Goal: Task Accomplishment & Management: Manage account settings

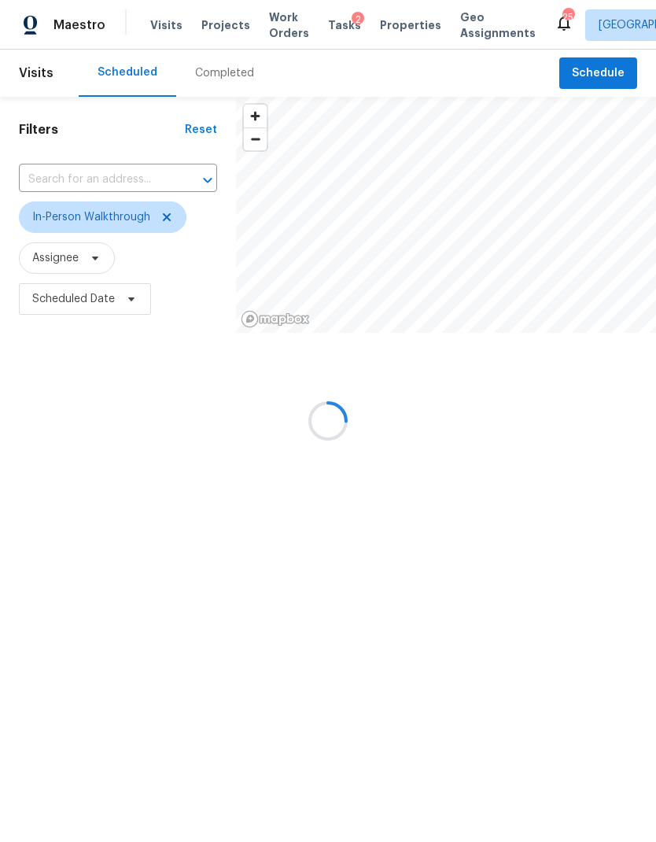
click at [109, 189] on div at bounding box center [328, 421] width 656 height 842
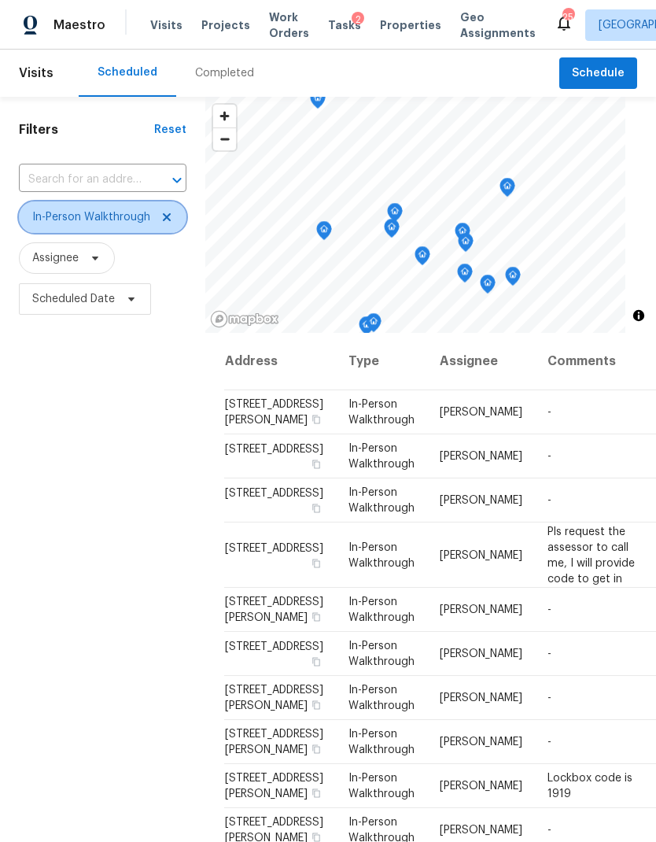
click at [176, 209] on span "In-Person Walkthrough" at bounding box center [103, 216] width 168 height 31
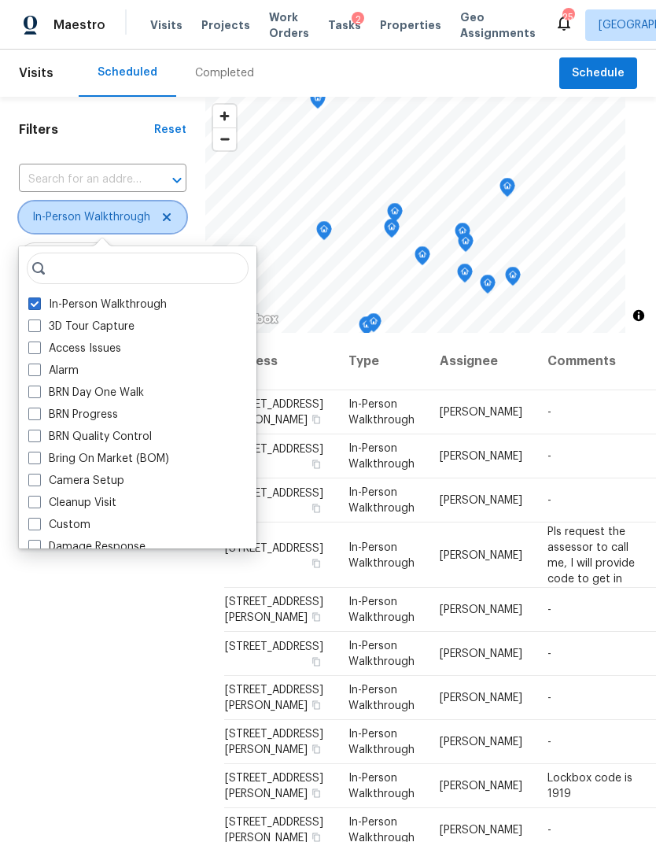
click at [163, 223] on icon at bounding box center [167, 217] width 13 height 13
checkbox input "false"
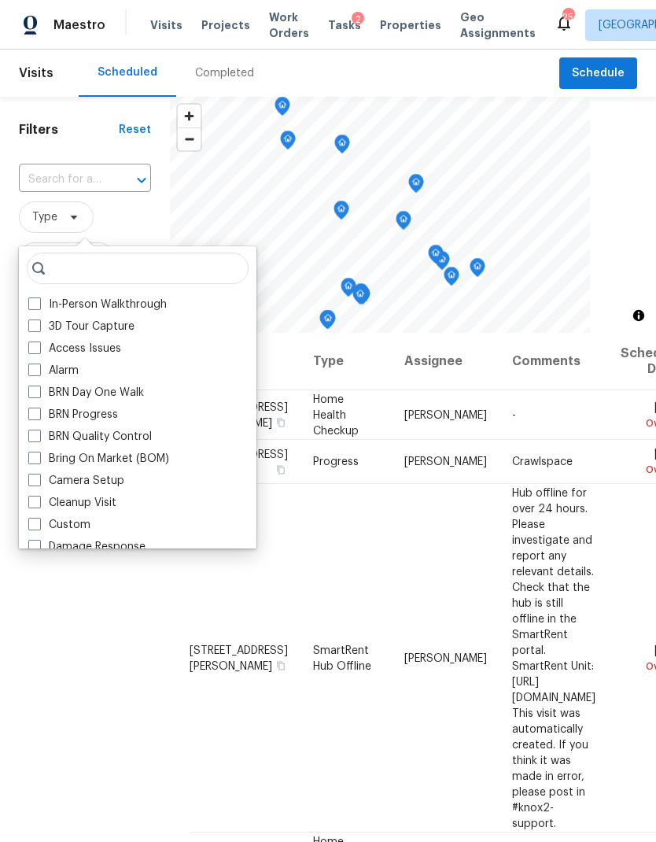
click at [116, 456] on label "Bring On Market (BOM)" at bounding box center [98, 459] width 141 height 16
click at [39, 456] on input "Bring On Market (BOM)" at bounding box center [33, 456] width 10 height 10
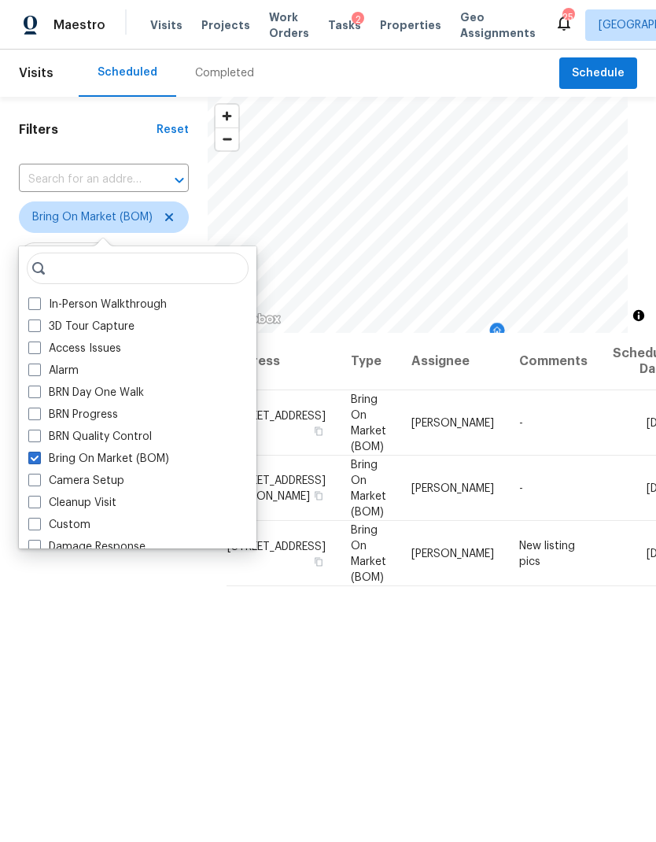
click at [118, 458] on label "Bring On Market (BOM)" at bounding box center [98, 459] width 141 height 16
click at [39, 458] on input "Bring On Market (BOM)" at bounding box center [33, 456] width 10 height 10
checkbox input "false"
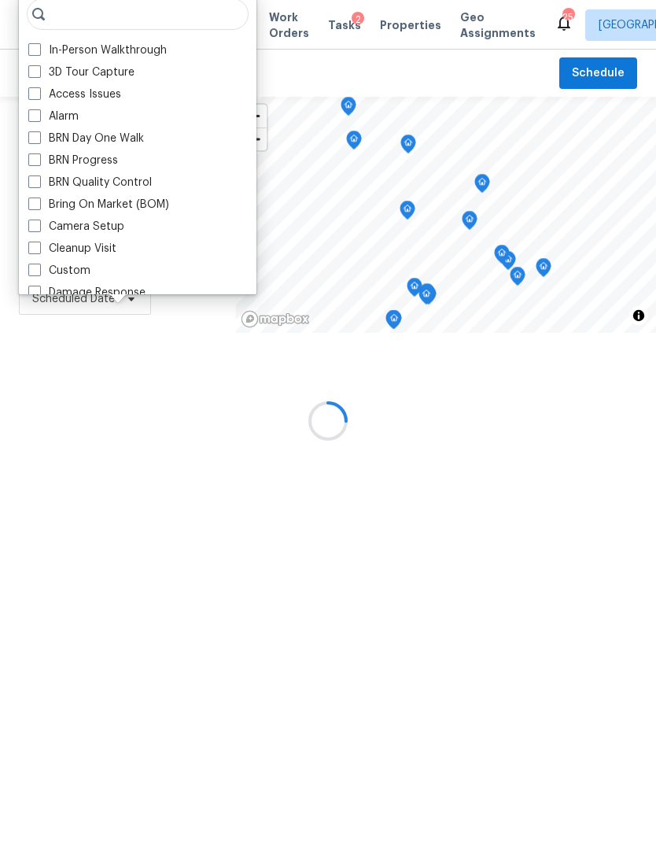
click at [79, 434] on div "Filters Reset ​ Type Assignee Scheduled Date" at bounding box center [118, 265] width 236 height 337
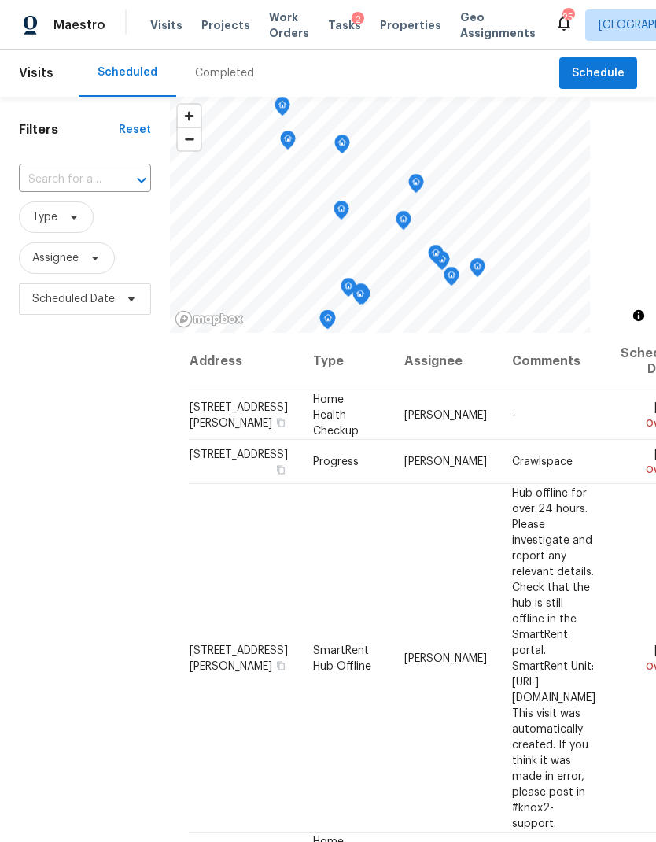
click at [88, 183] on input "text" at bounding box center [63, 180] width 88 height 24
type input "404 m"
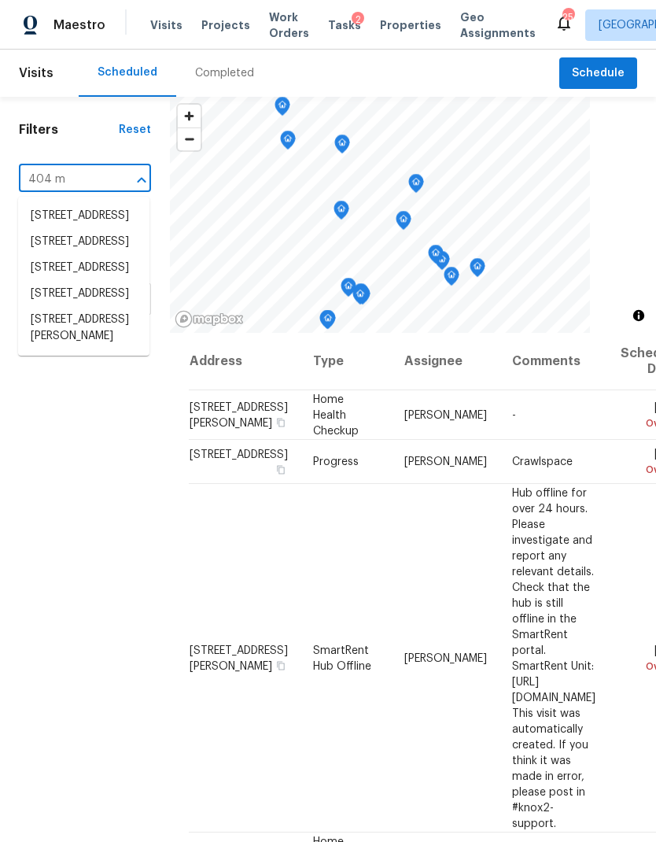
click at [94, 349] on li "[STREET_ADDRESS][PERSON_NAME]" at bounding box center [83, 328] width 131 height 42
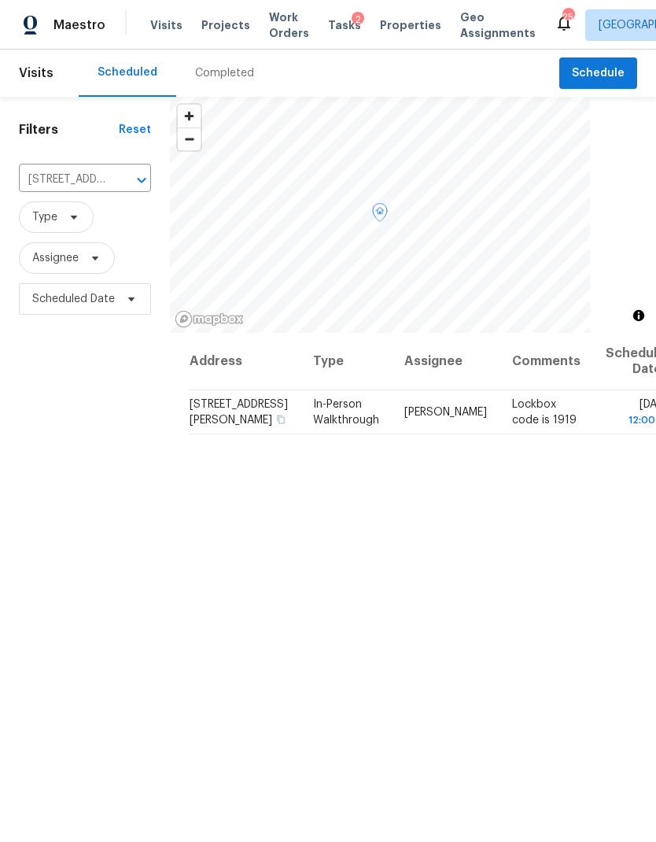
click at [0, 0] on span at bounding box center [0, 0] width 0 height 0
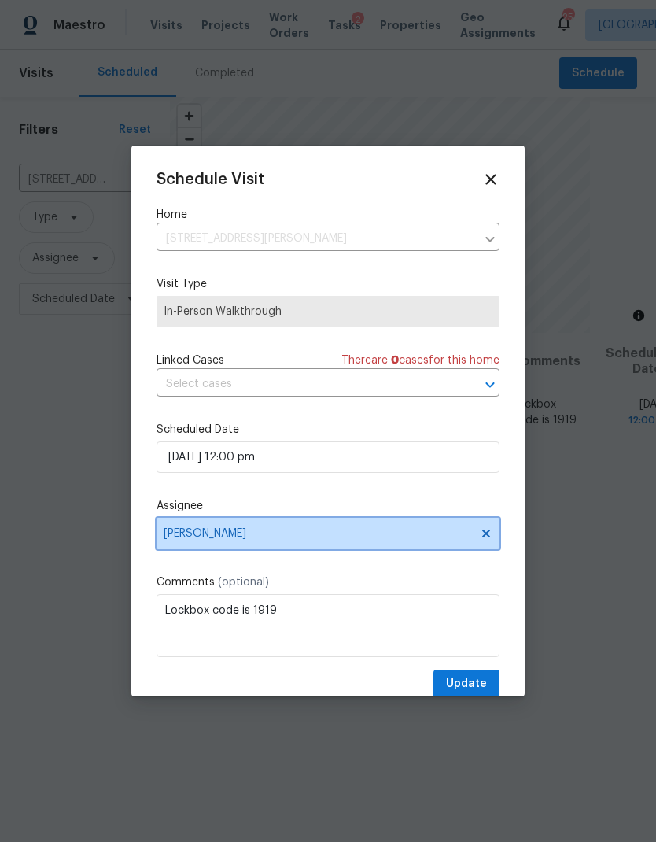
click at [303, 540] on span "[PERSON_NAME]" at bounding box center [318, 533] width 308 height 13
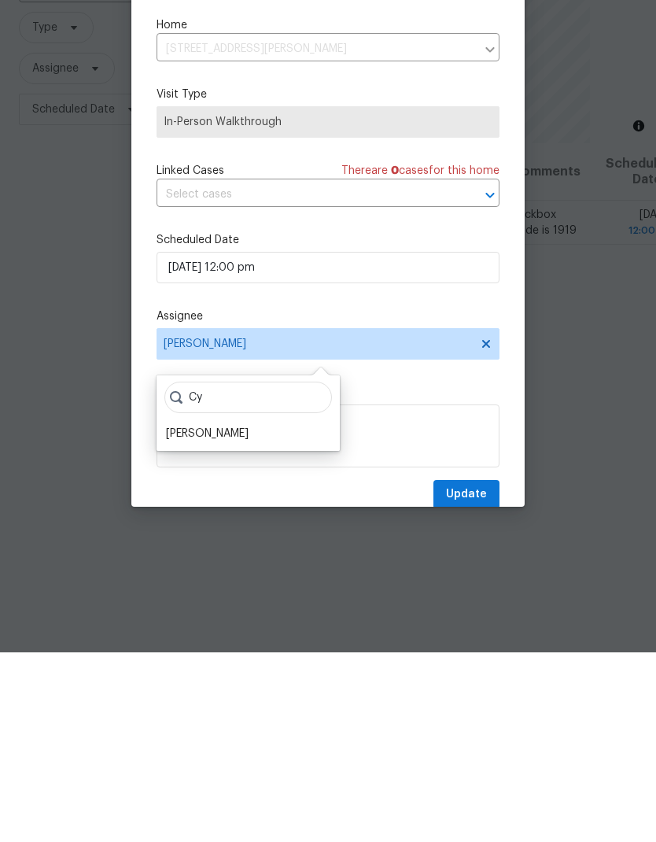
type input "Cy"
click at [226, 615] on div "[PERSON_NAME]" at bounding box center [207, 623] width 83 height 16
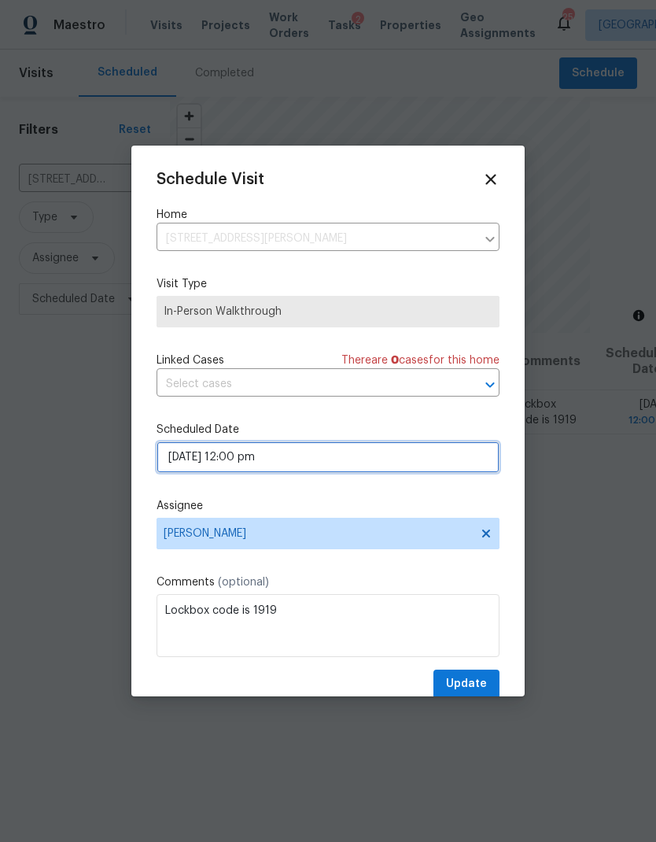
click at [233, 461] on input "[DATE] 12:00 pm" at bounding box center [328, 456] width 343 height 31
select select "pm"
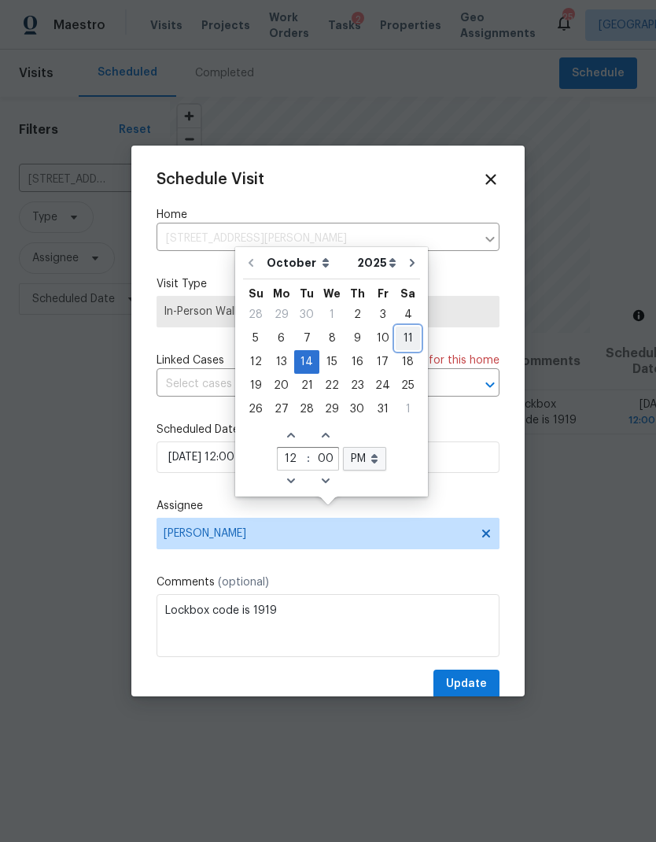
click at [404, 327] on div "11" at bounding box center [408, 338] width 24 height 22
type input "[DATE] 12:00 pm"
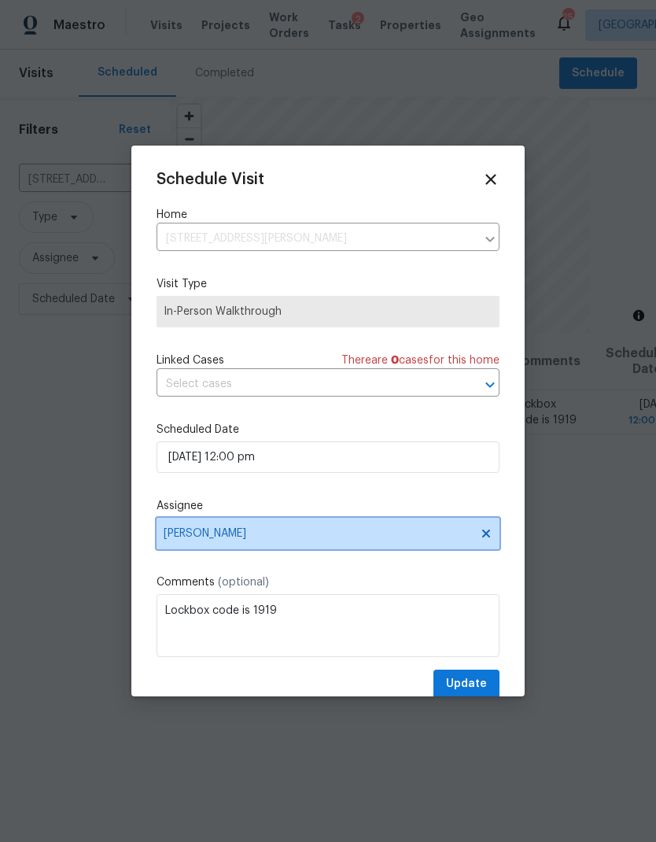
click at [312, 548] on span "[PERSON_NAME]" at bounding box center [328, 533] width 343 height 31
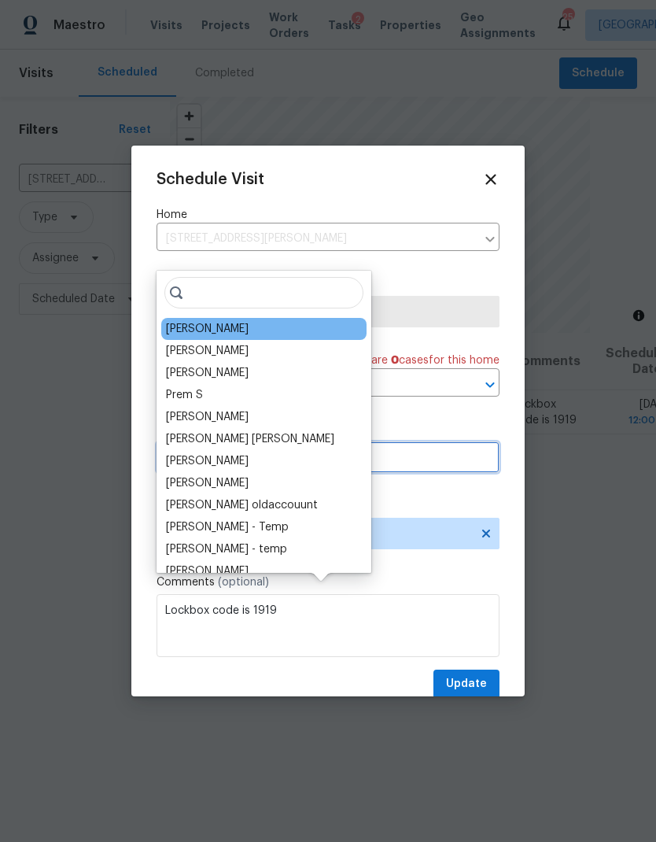
click at [431, 467] on input "[DATE] 12:00 pm" at bounding box center [328, 456] width 343 height 31
select select "pm"
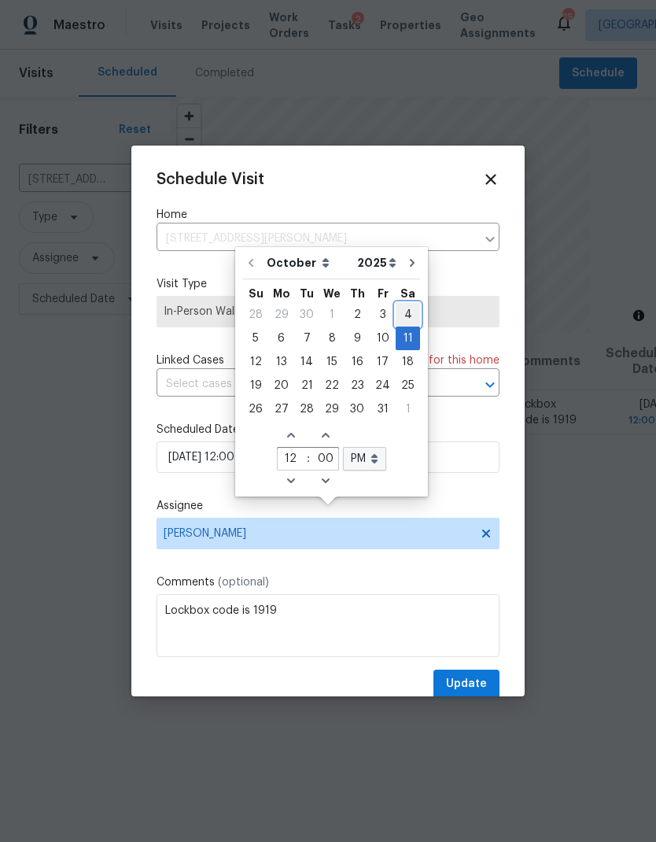
click at [405, 304] on div "4" at bounding box center [408, 315] width 24 height 22
type input "[DATE] 12:00 pm"
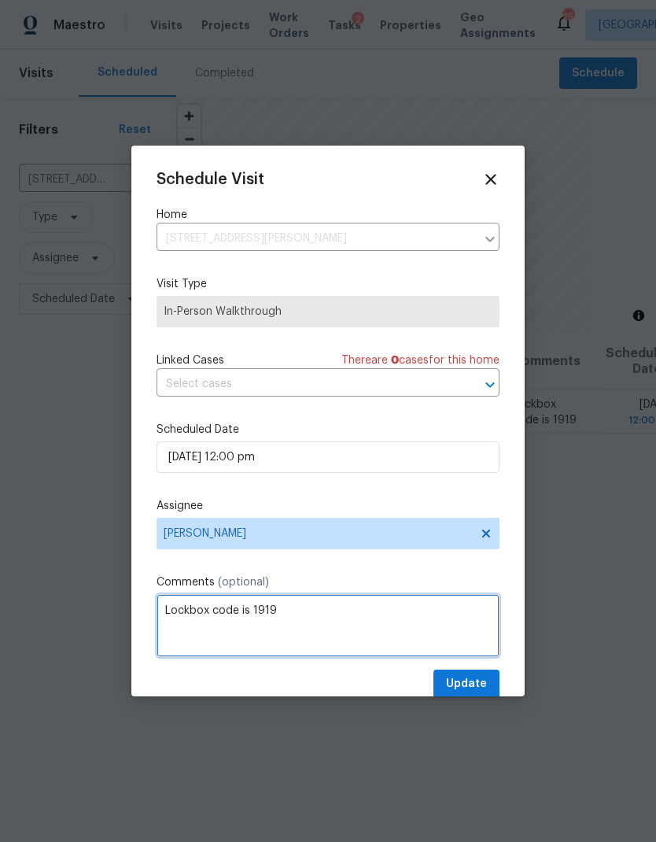
click at [356, 627] on textarea "Lockbox code is 1919" at bounding box center [328, 625] width 343 height 63
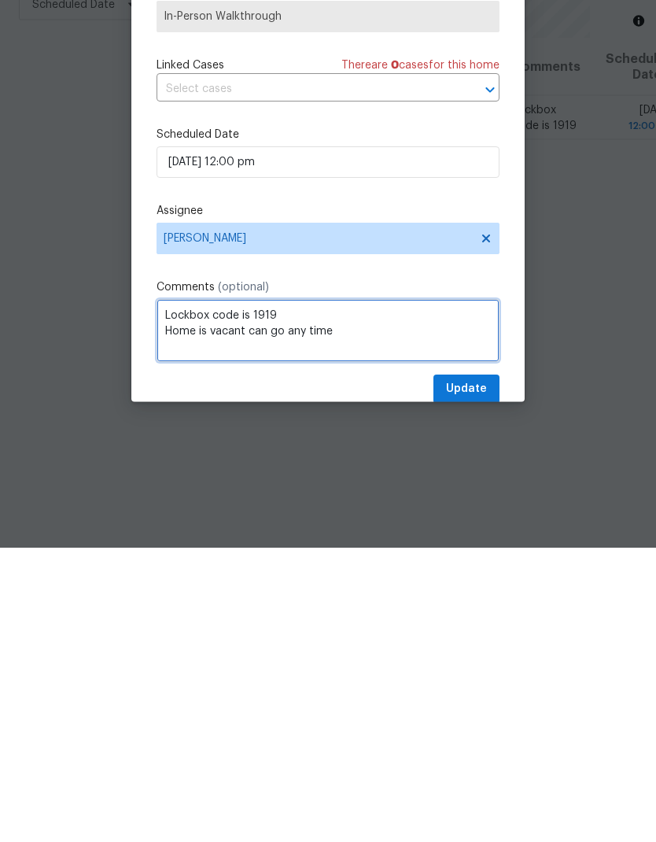
type textarea "Lockbox code is 1919 Home is vacant can go any time"
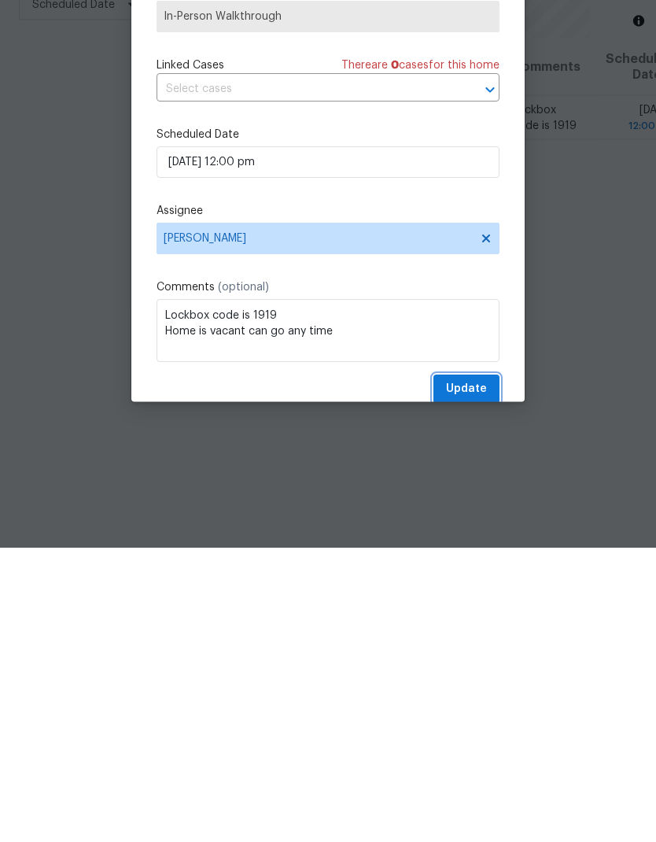
click at [474, 674] on span "Update" at bounding box center [466, 684] width 41 height 20
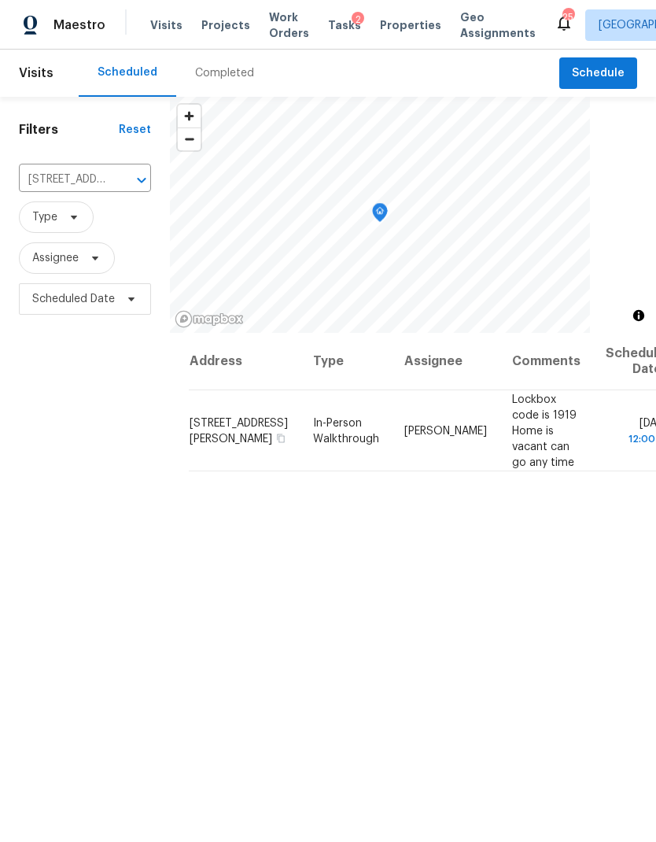
scroll to position [0, 0]
click at [392, 31] on span "Properties" at bounding box center [410, 25] width 61 height 16
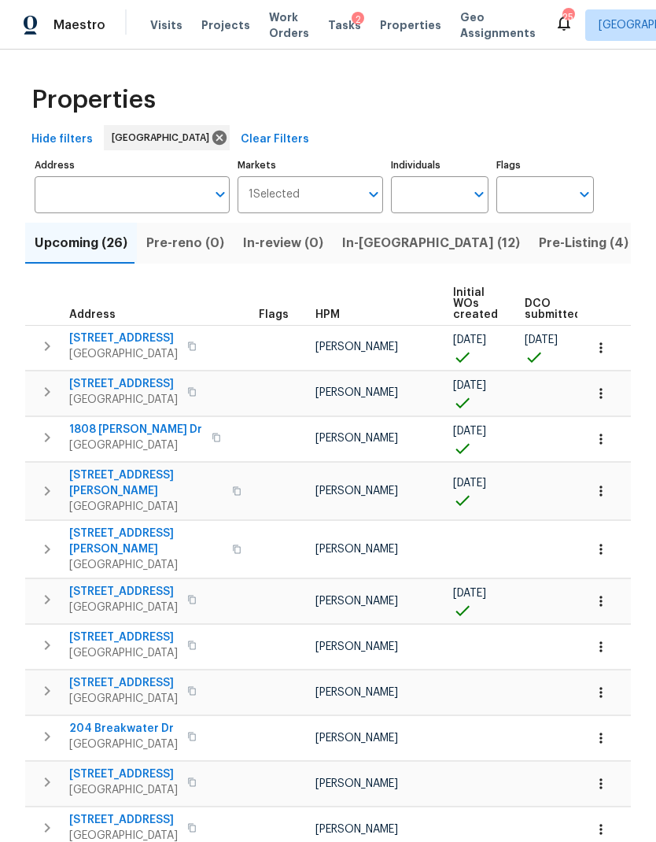
click at [360, 249] on span "In-[GEOGRAPHIC_DATA] (12)" at bounding box center [431, 243] width 178 height 22
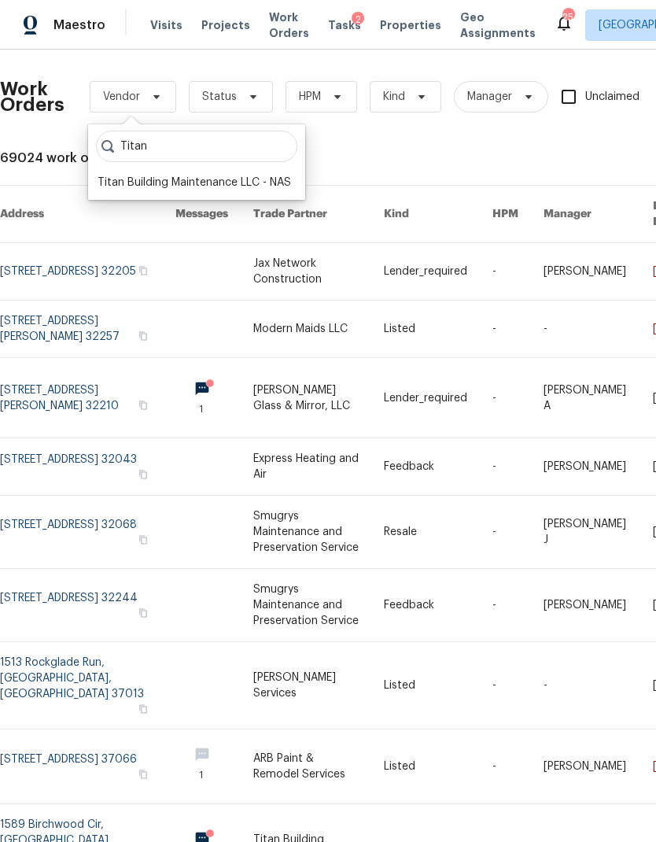
type input "Titan"
click at [174, 189] on div "Titan Building Maintenance LLC - NAS" at bounding box center [195, 183] width 194 height 16
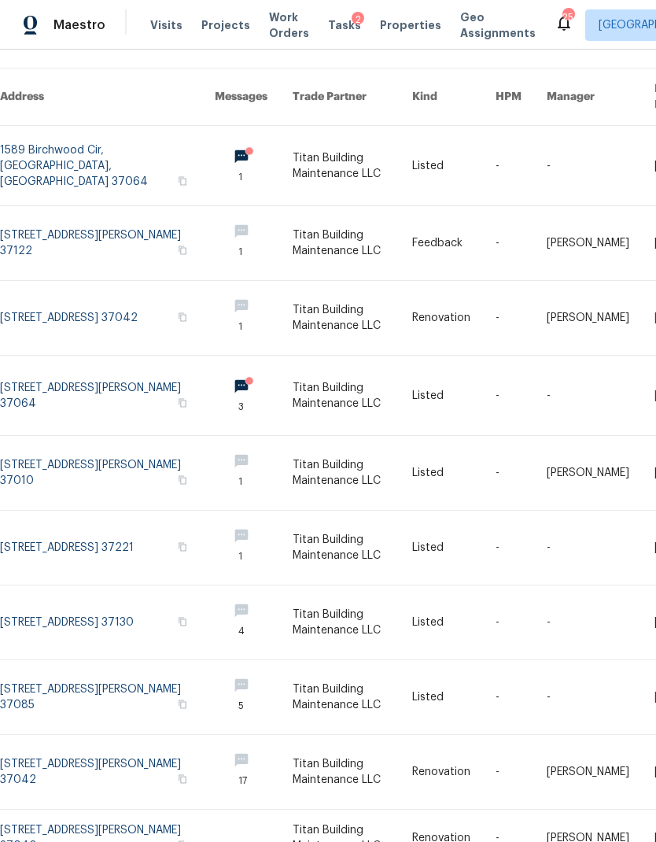
scroll to position [117, 0]
